Goal: Information Seeking & Learning: Learn about a topic

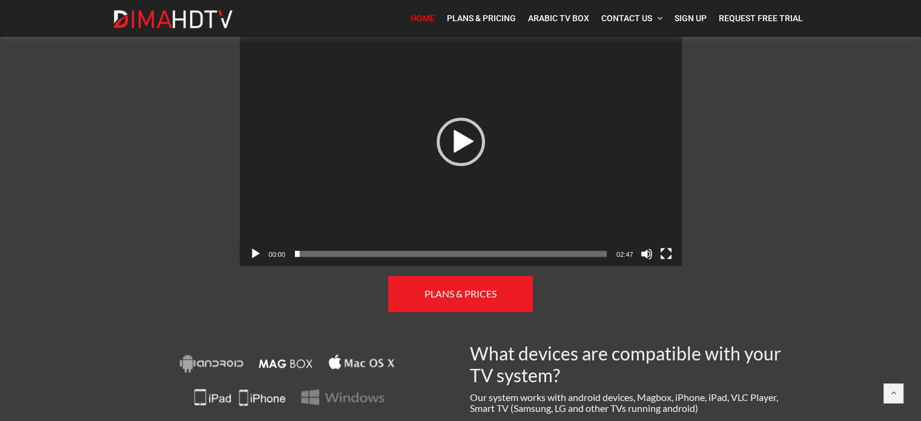
scroll to position [666, 0]
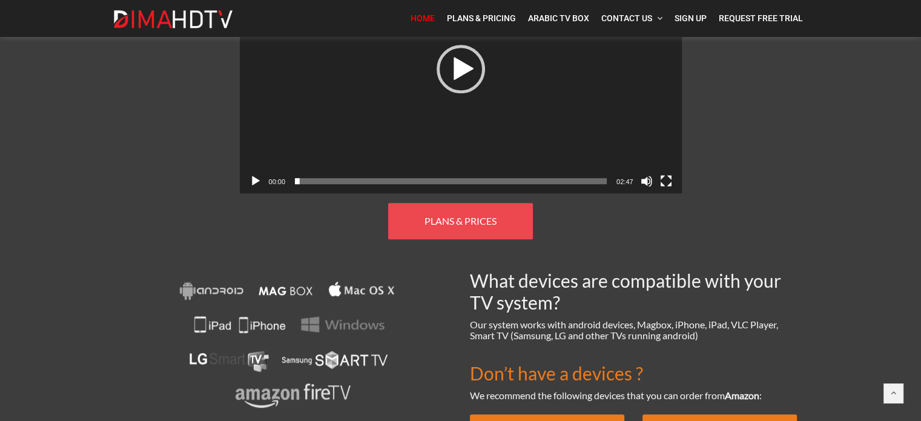
click at [462, 220] on link "PLANS & PRICES" at bounding box center [460, 221] width 145 height 36
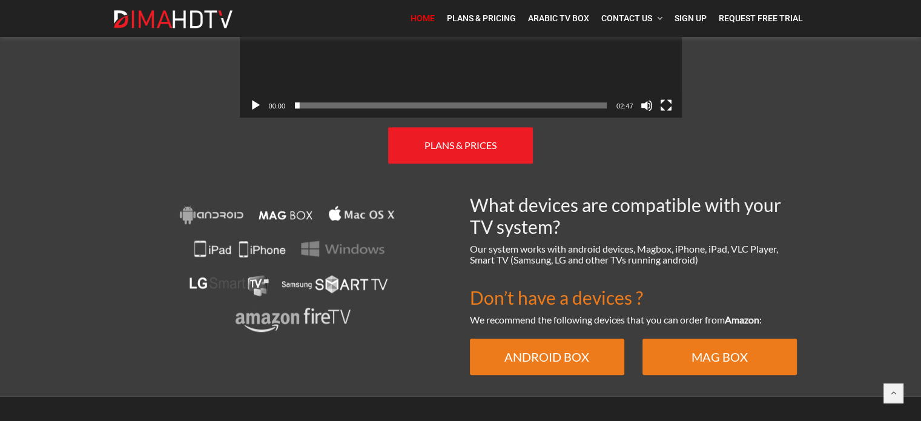
scroll to position [500, 0]
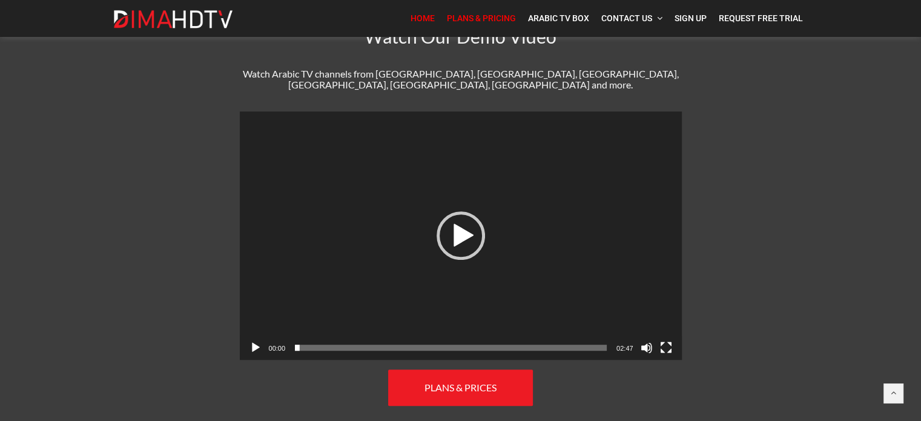
click at [489, 16] on span "Plans & Pricing" at bounding box center [481, 18] width 69 height 10
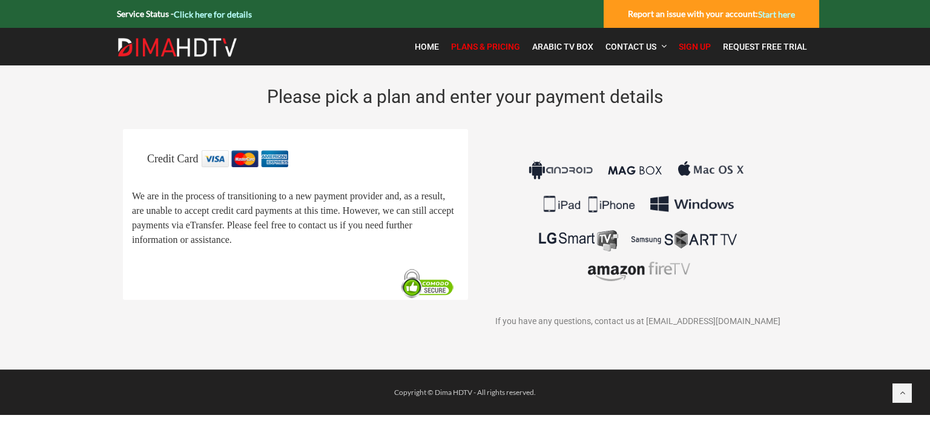
drag, startPoint x: 578, startPoint y: 45, endPoint x: 563, endPoint y: 59, distance: 20.6
click at [578, 45] on span "Arabic TV Box" at bounding box center [562, 47] width 61 height 10
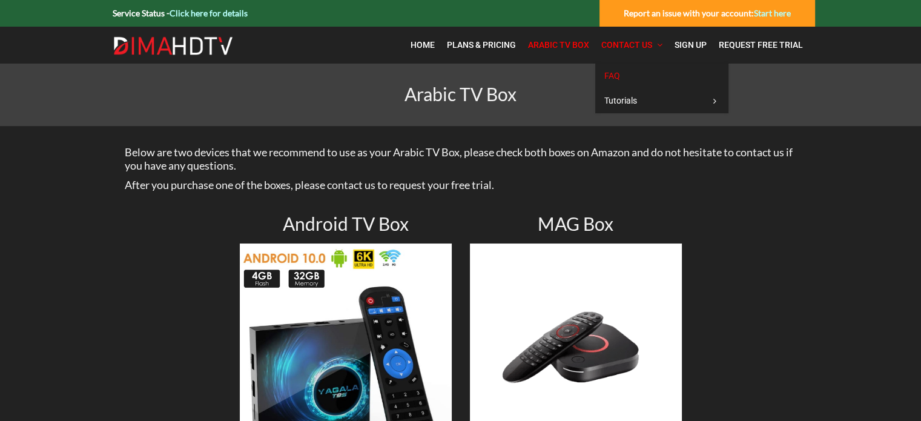
click at [623, 70] on link "FAQ" at bounding box center [661, 76] width 133 height 25
